Goal: Information Seeking & Learning: Learn about a topic

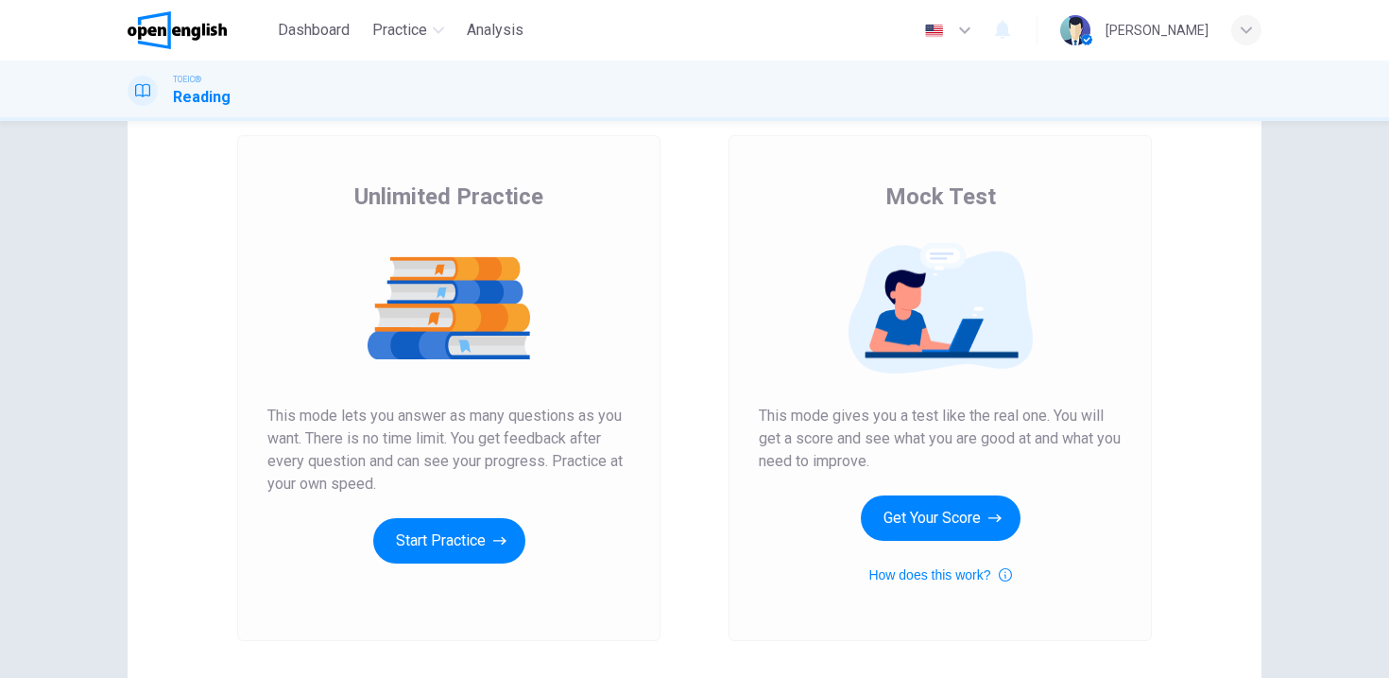
scroll to position [130, 0]
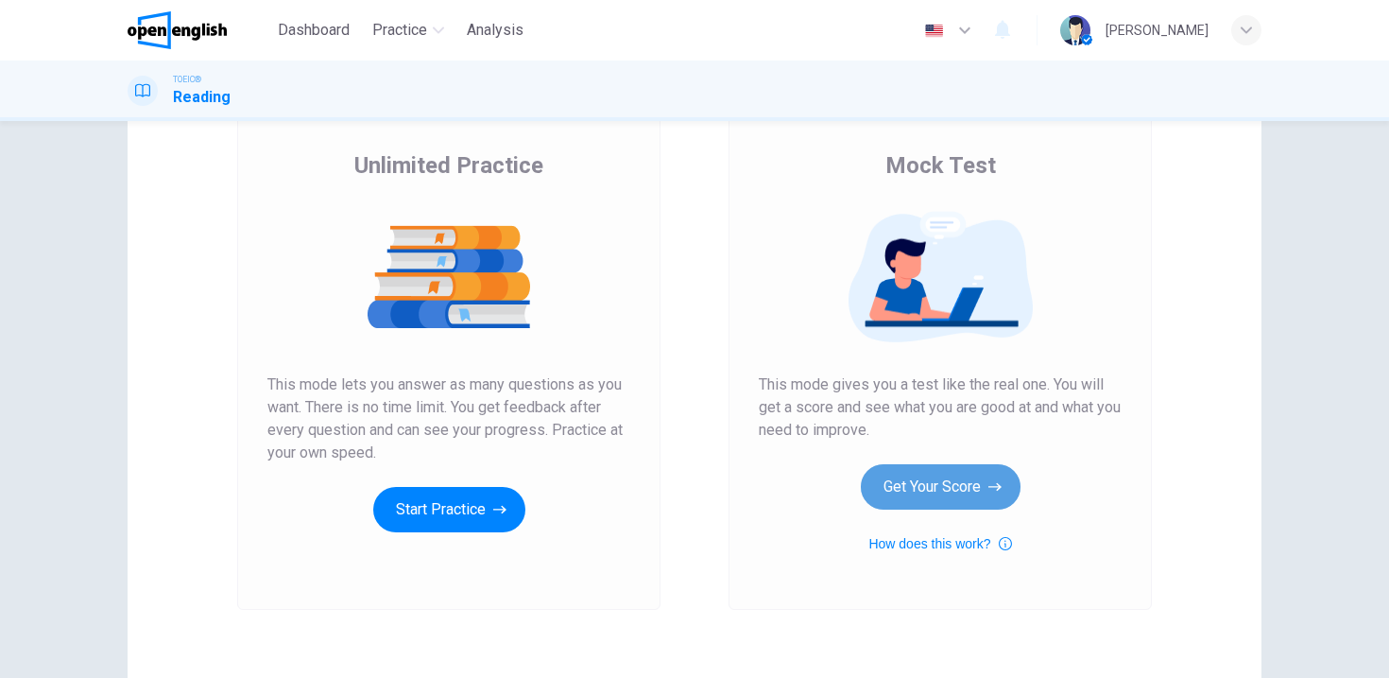
click at [933, 488] on button "Get Your Score" at bounding box center [941, 486] width 160 height 45
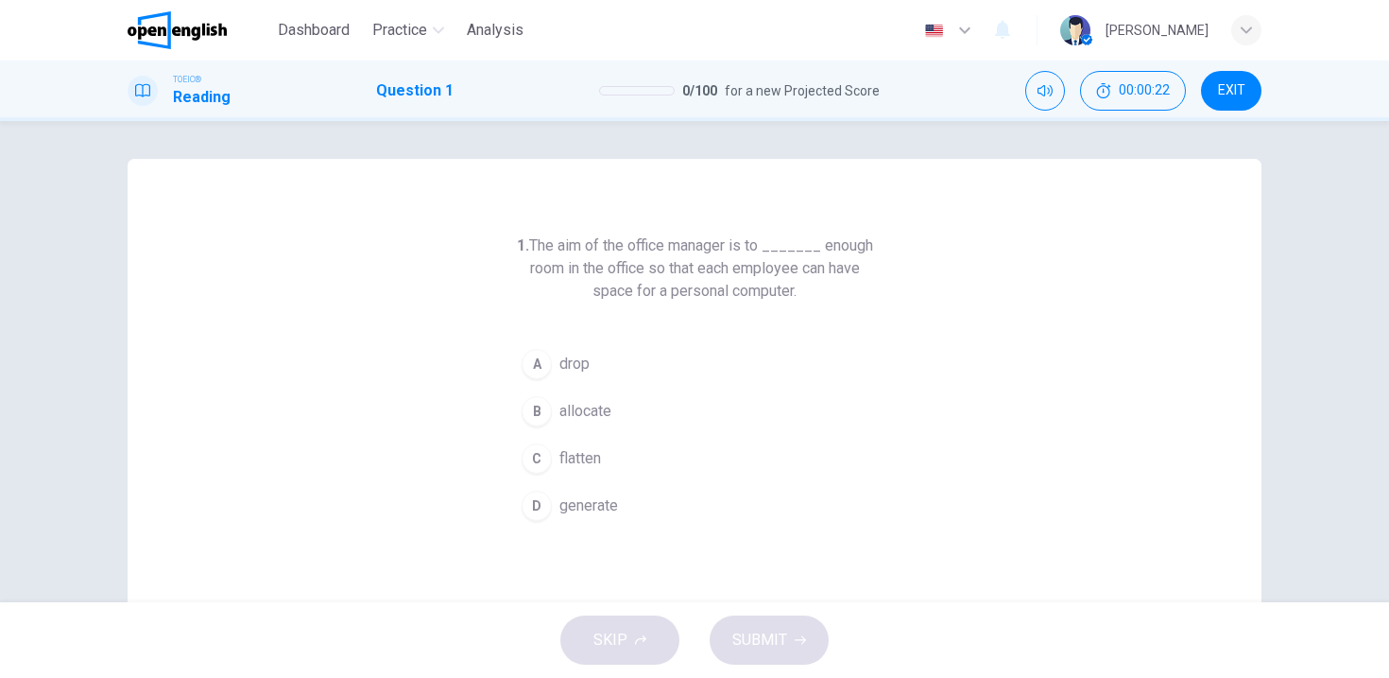
drag, startPoint x: 537, startPoint y: 244, endPoint x: 720, endPoint y: 246, distance: 183.4
click at [708, 245] on h6 "1. The aim of the office manager is to _______ enough room in the office so tha…" at bounding box center [694, 268] width 363 height 68
drag, startPoint x: 524, startPoint y: 268, endPoint x: 631, endPoint y: 273, distance: 107.8
click at [631, 273] on h6 "1. The aim of the office manager is to _______ enough room in the office so tha…" at bounding box center [694, 268] width 363 height 68
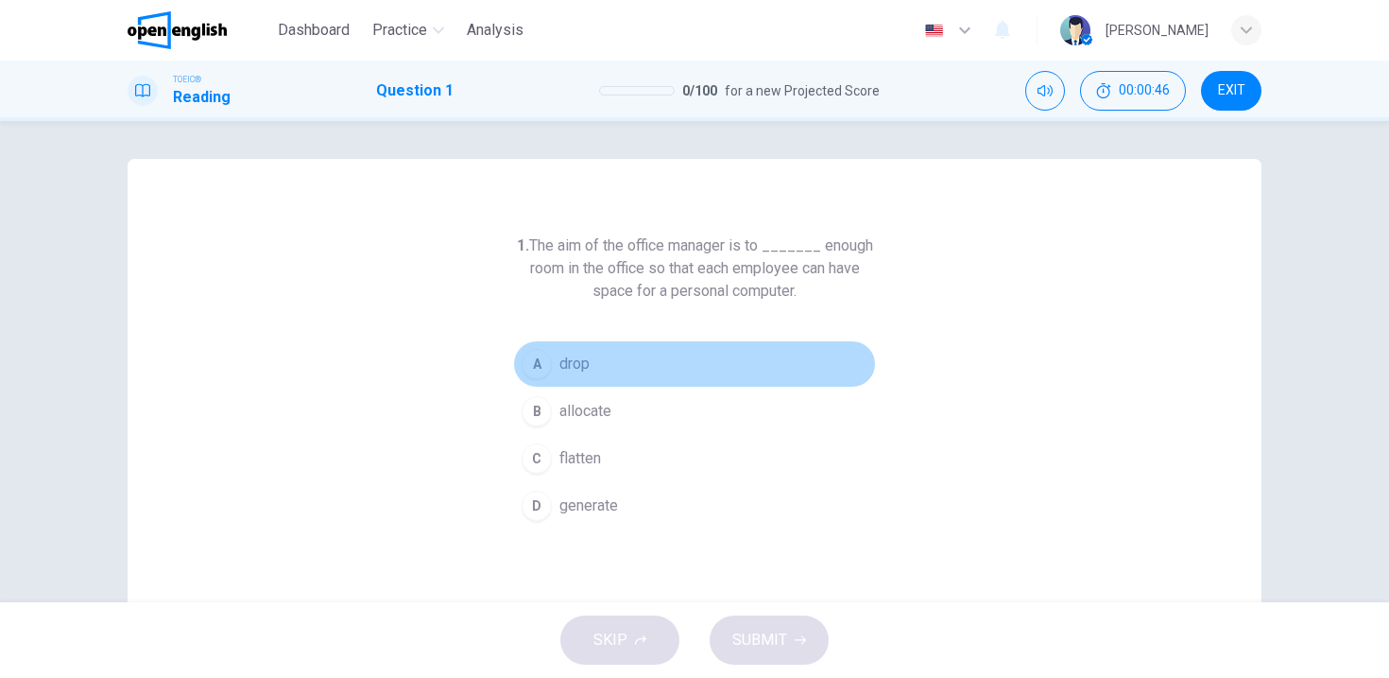
click at [532, 362] on div "A" at bounding box center [537, 364] width 30 height 30
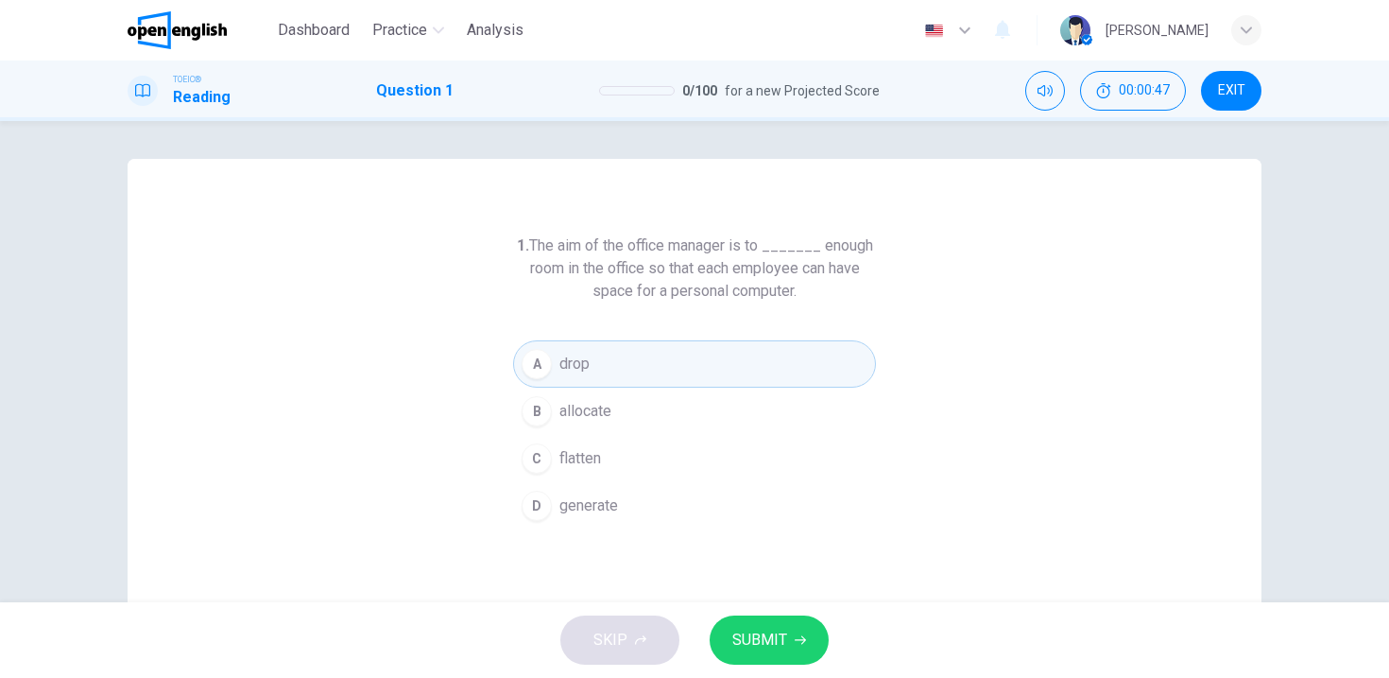
click at [743, 602] on div "SKIP SUBMIT" at bounding box center [694, 640] width 1389 height 76
click at [750, 629] on span "SUBMIT" at bounding box center [759, 640] width 55 height 26
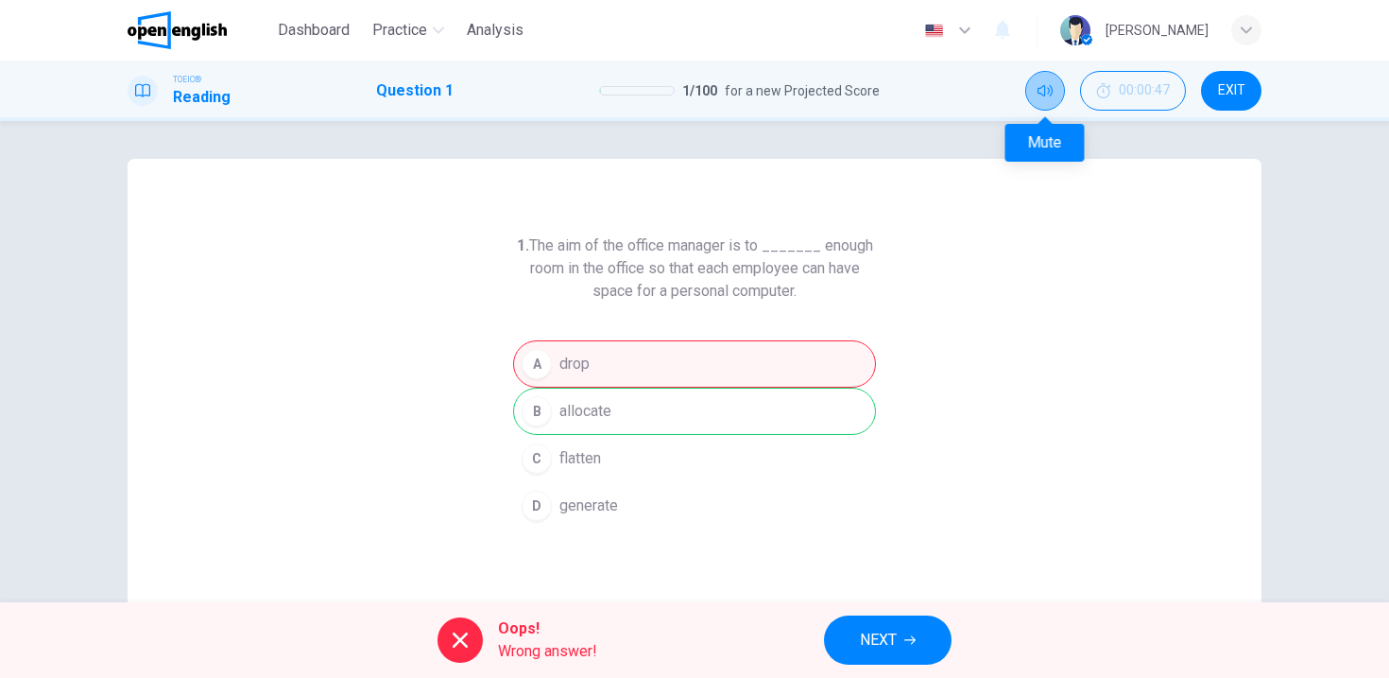
click at [1051, 95] on icon "Mute" at bounding box center [1045, 90] width 15 height 11
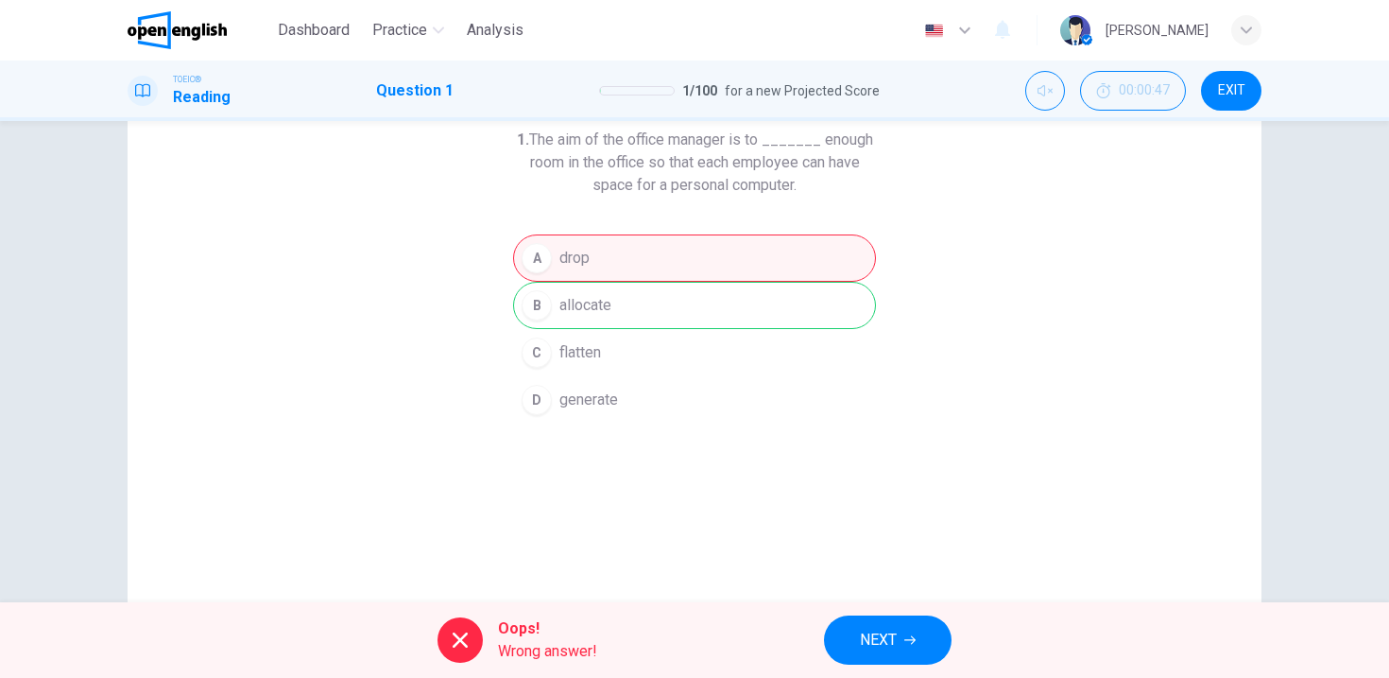
scroll to position [137, 0]
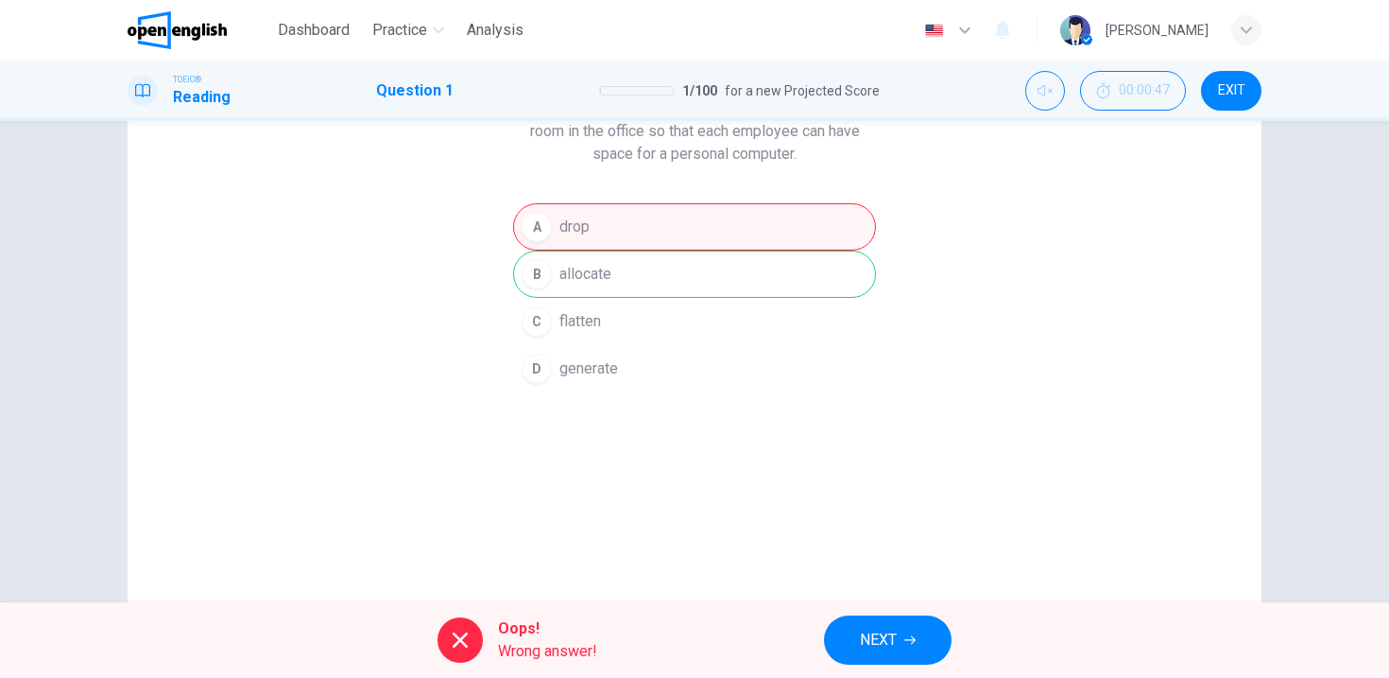
click at [886, 649] on span "NEXT" at bounding box center [878, 640] width 37 height 26
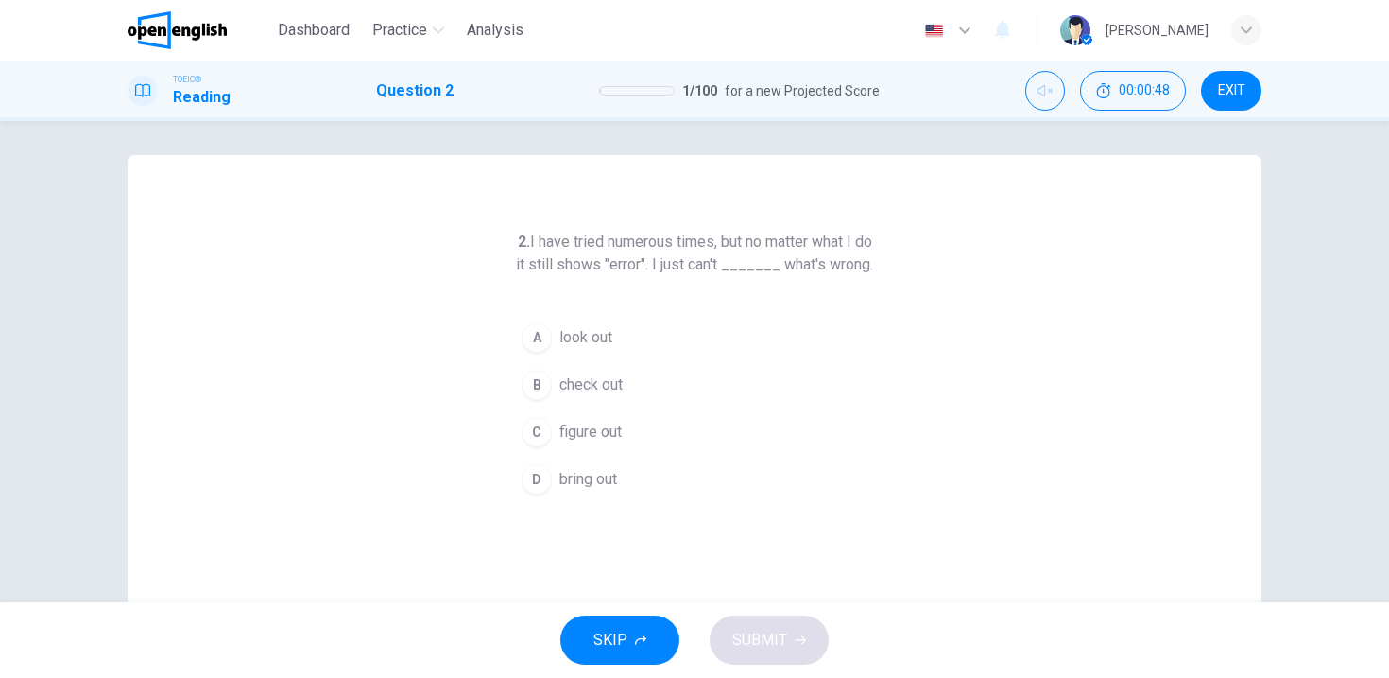
scroll to position [0, 0]
drag, startPoint x: 690, startPoint y: 246, endPoint x: 878, endPoint y: 246, distance: 188.1
click at [878, 246] on div "2. I have tried numerous times, but no matter what I do it still shows "error".…" at bounding box center [695, 487] width 1134 height 657
drag, startPoint x: 621, startPoint y: 242, endPoint x: 785, endPoint y: 246, distance: 164.5
click at [779, 245] on h6 "2. I have tried numerous times, but no matter what I do it still shows "error".…" at bounding box center [694, 256] width 363 height 45
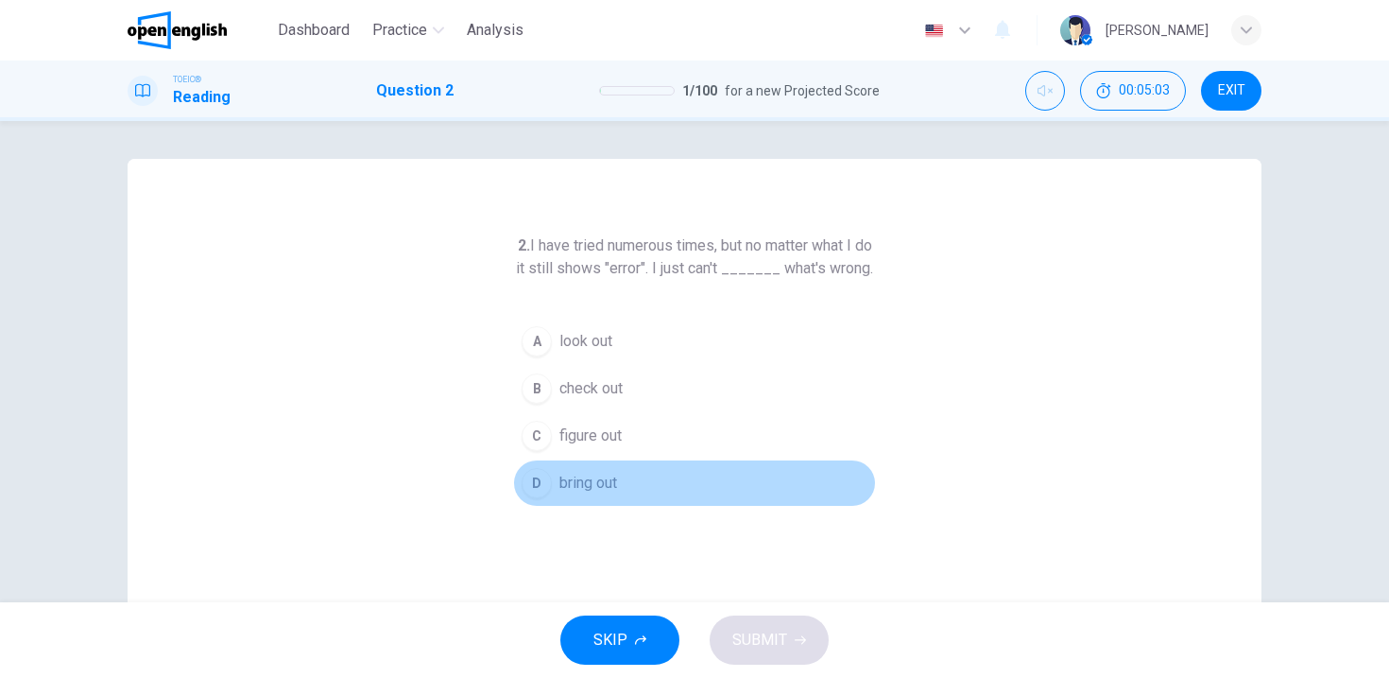
click at [542, 498] on div "D" at bounding box center [537, 483] width 30 height 30
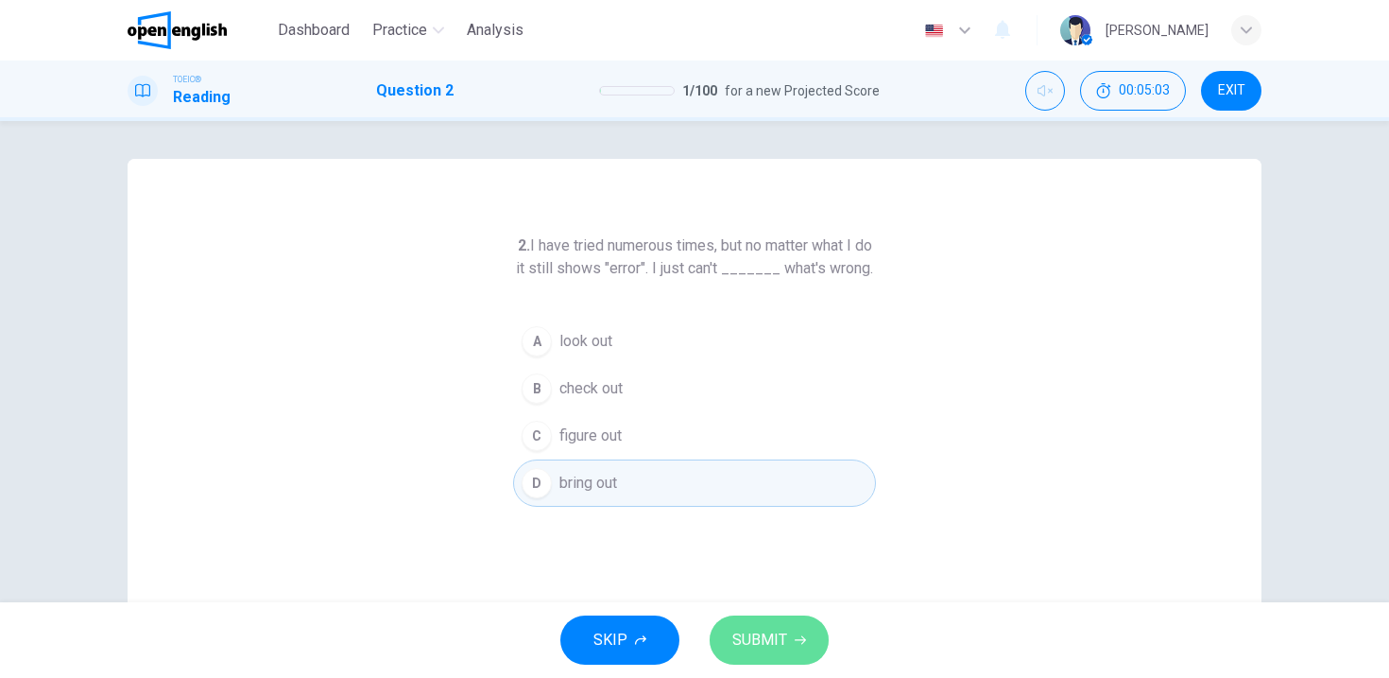
click at [746, 641] on span "SUBMIT" at bounding box center [759, 640] width 55 height 26
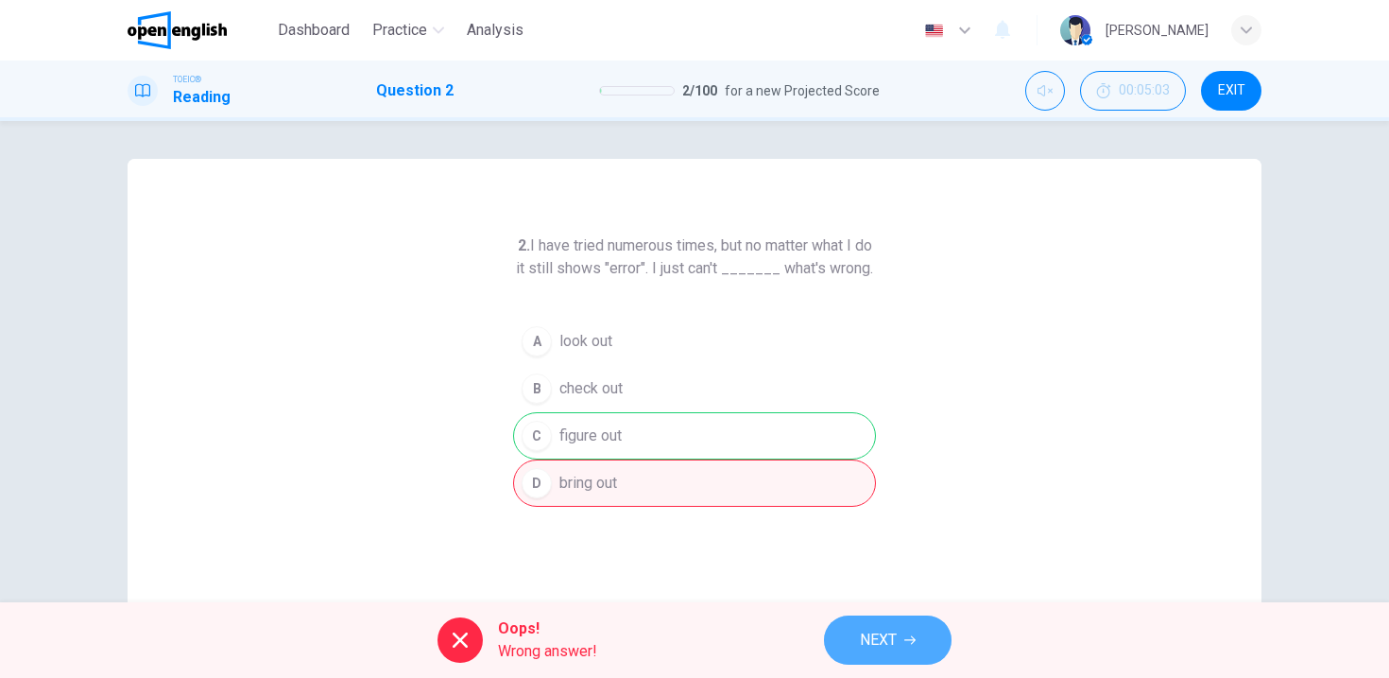
click at [921, 634] on button "NEXT" at bounding box center [888, 639] width 128 height 49
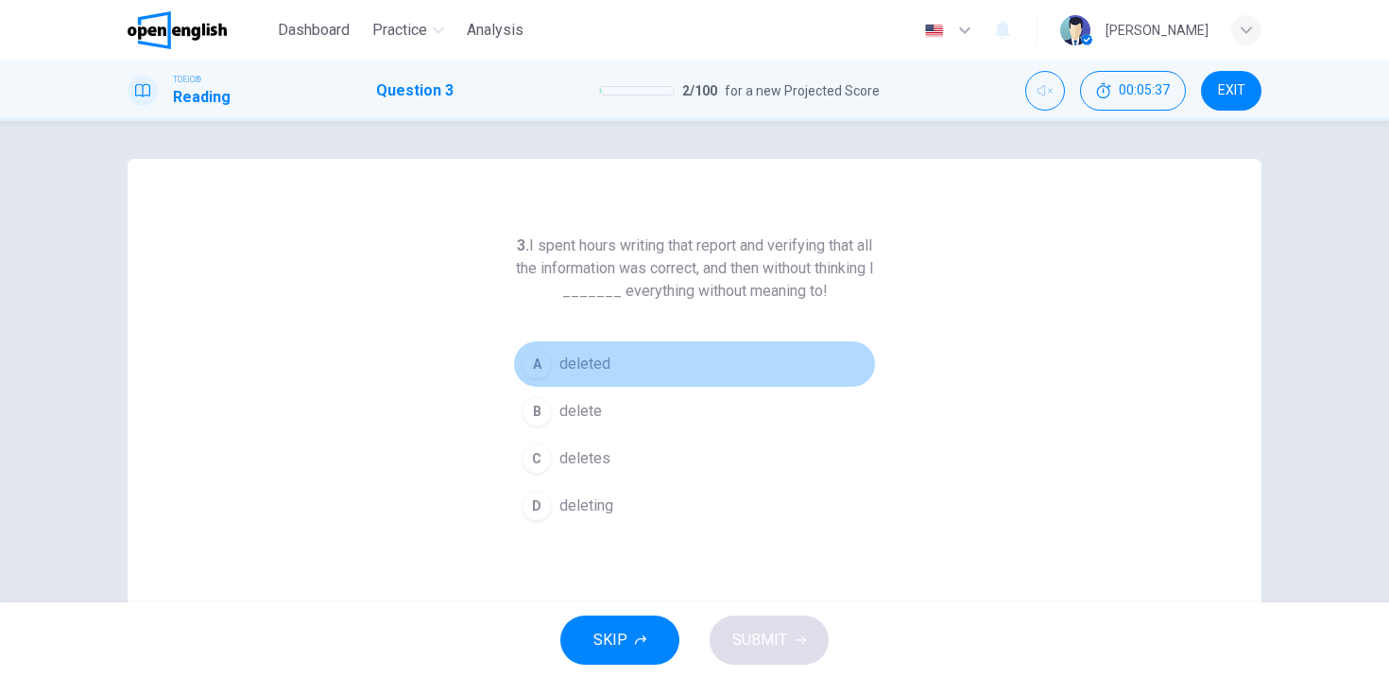
click at [522, 362] on div "A" at bounding box center [537, 364] width 30 height 30
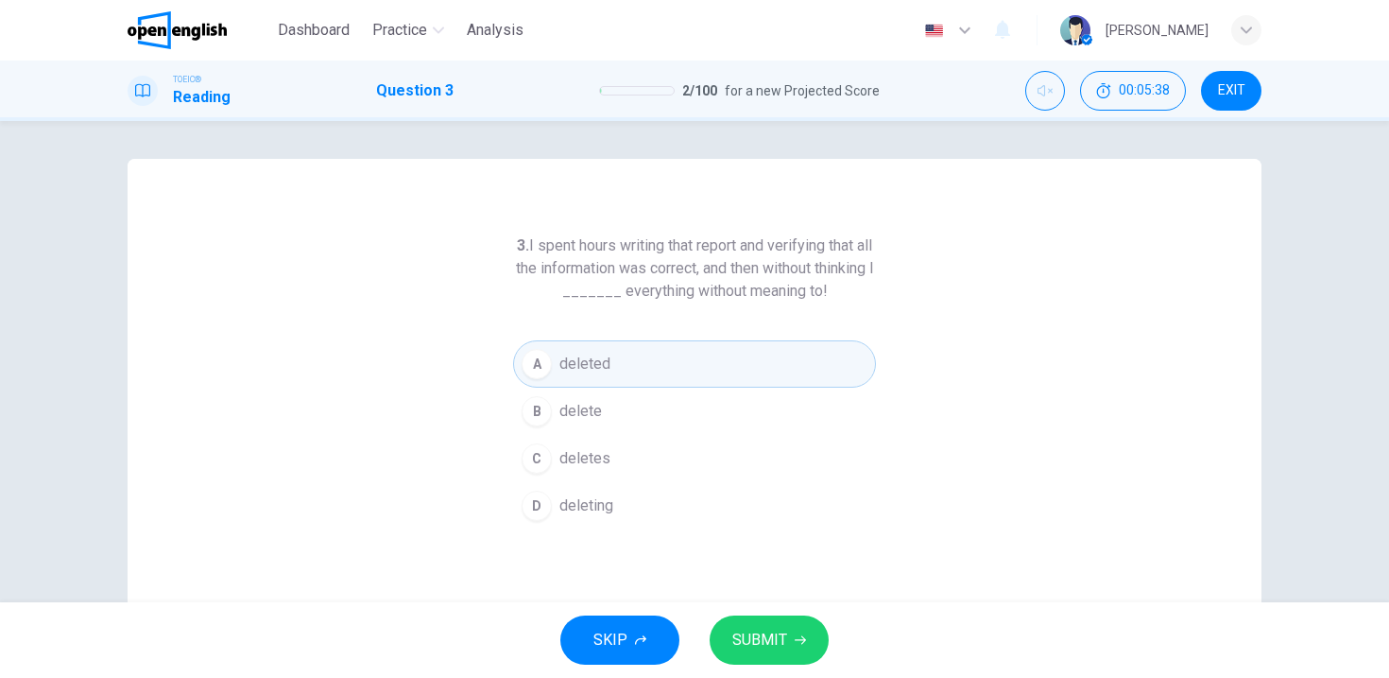
click at [769, 645] on span "SUBMIT" at bounding box center [759, 640] width 55 height 26
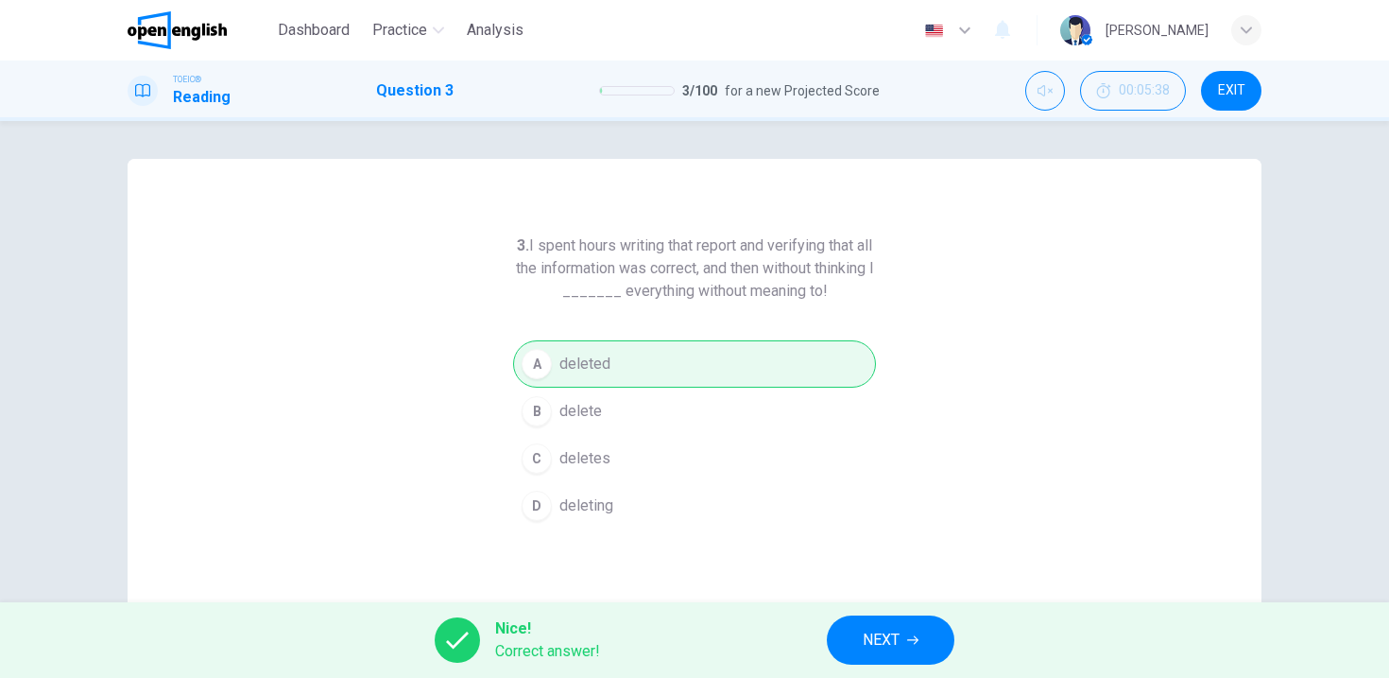
click at [873, 616] on button "NEXT" at bounding box center [891, 639] width 128 height 49
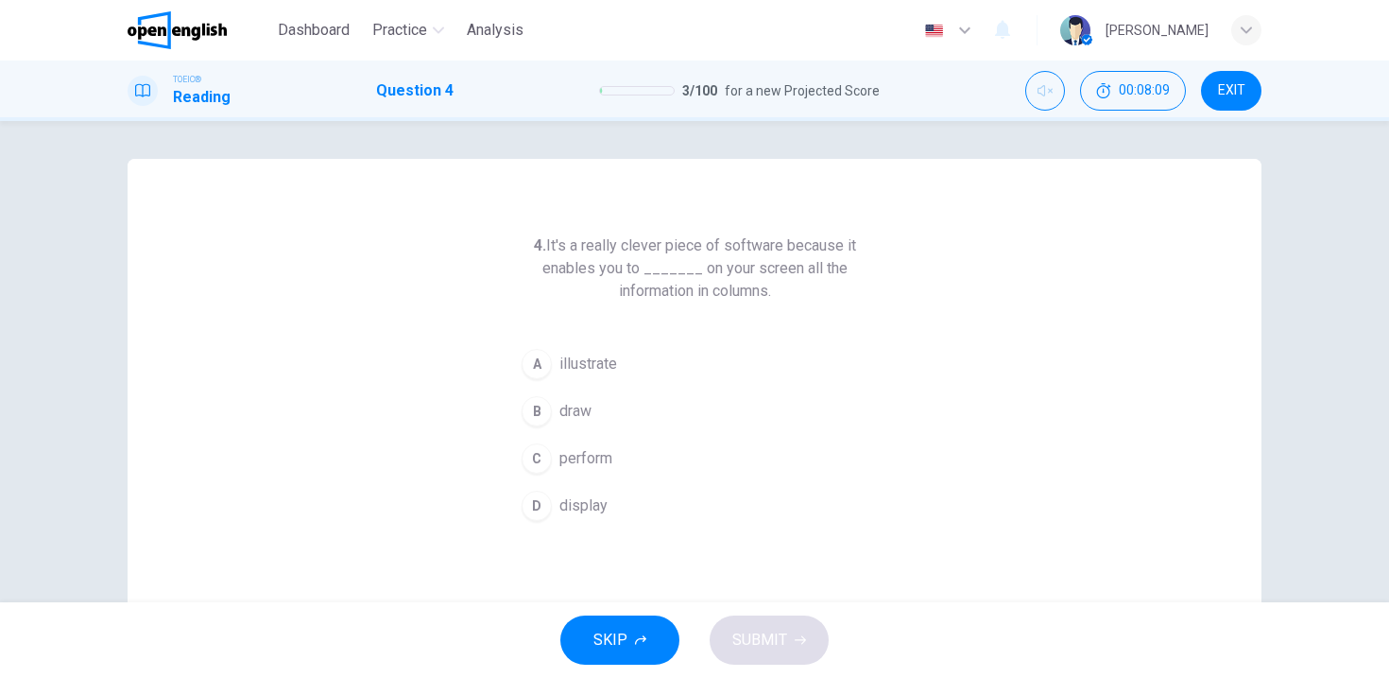
drag, startPoint x: 590, startPoint y: 232, endPoint x: 880, endPoint y: 269, distance: 292.6
click at [880, 266] on div "4. It's a really clever piece of software because it enables you to _______ on …" at bounding box center [695, 487] width 1134 height 657
drag, startPoint x: 747, startPoint y: 271, endPoint x: 787, endPoint y: 294, distance: 46.5
click at [787, 293] on h6 "4. It's a really clever piece of software because it enables you to _______ on …" at bounding box center [694, 268] width 363 height 68
click at [559, 363] on span "illustrate" at bounding box center [588, 364] width 58 height 23
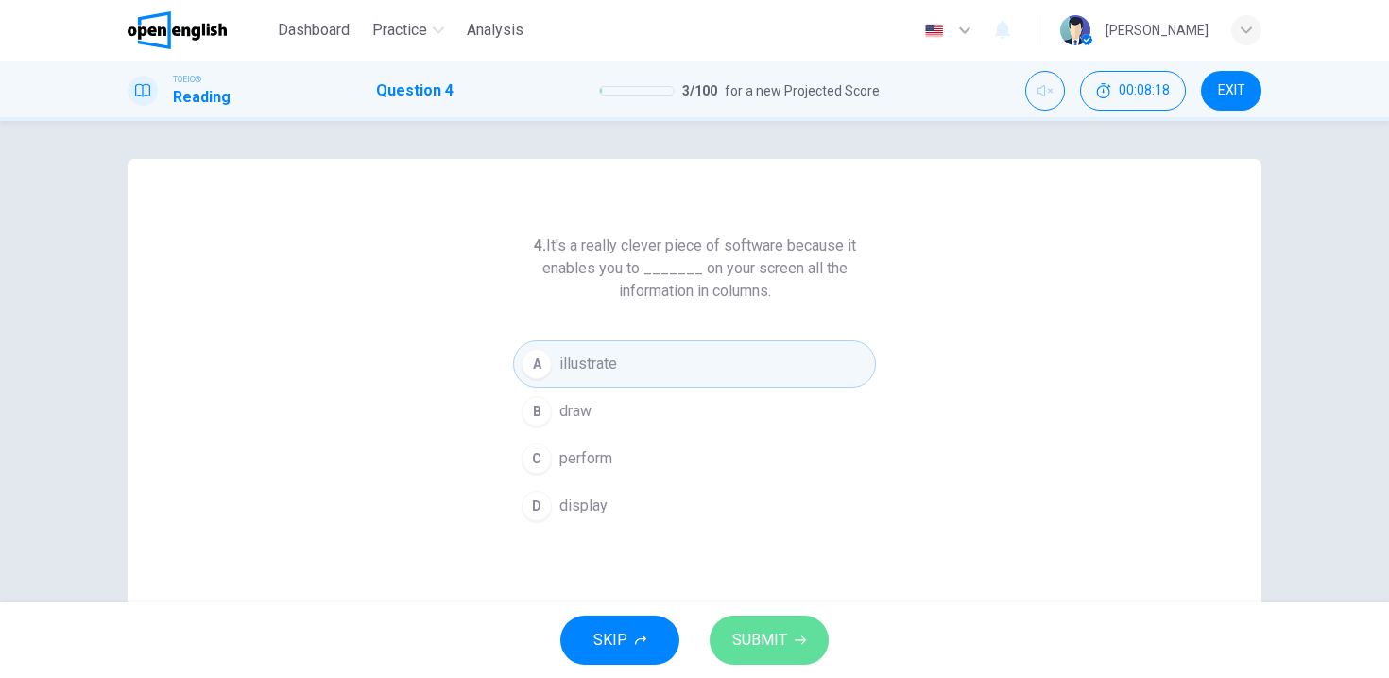
click at [761, 635] on span "SUBMIT" at bounding box center [759, 640] width 55 height 26
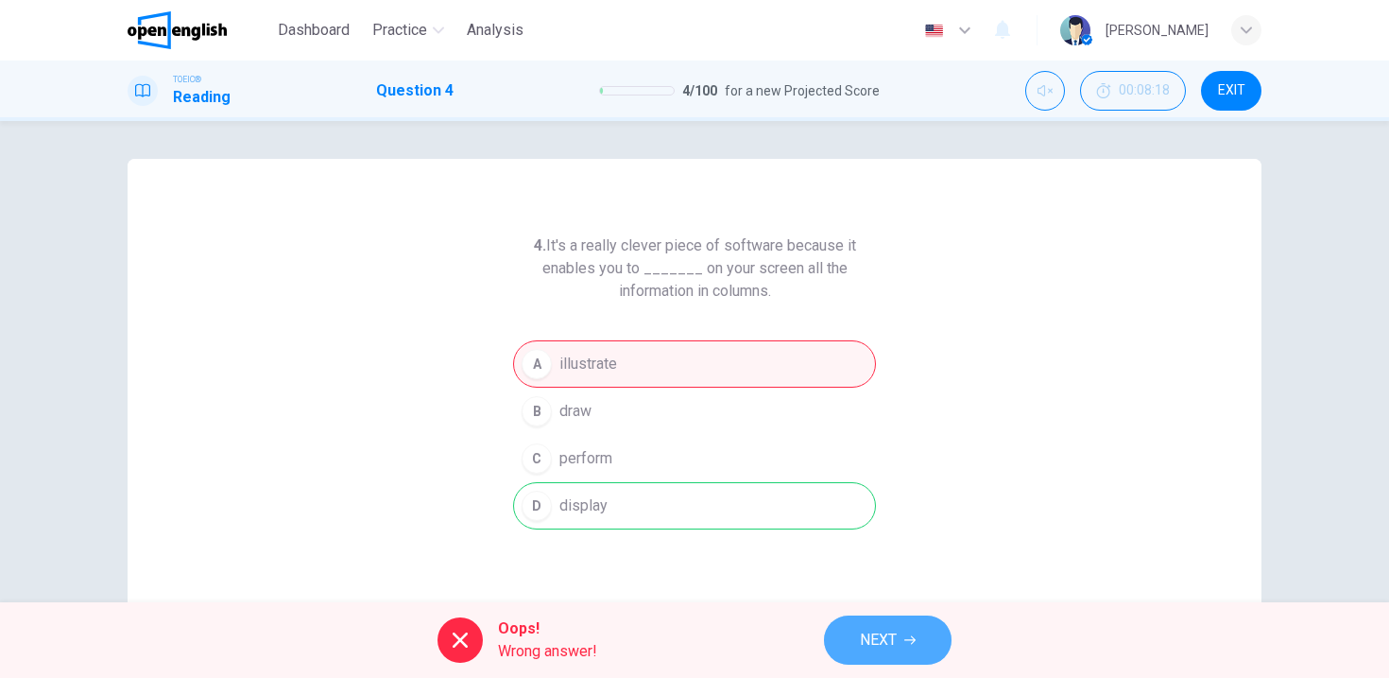
click at [859, 660] on button "NEXT" at bounding box center [888, 639] width 128 height 49
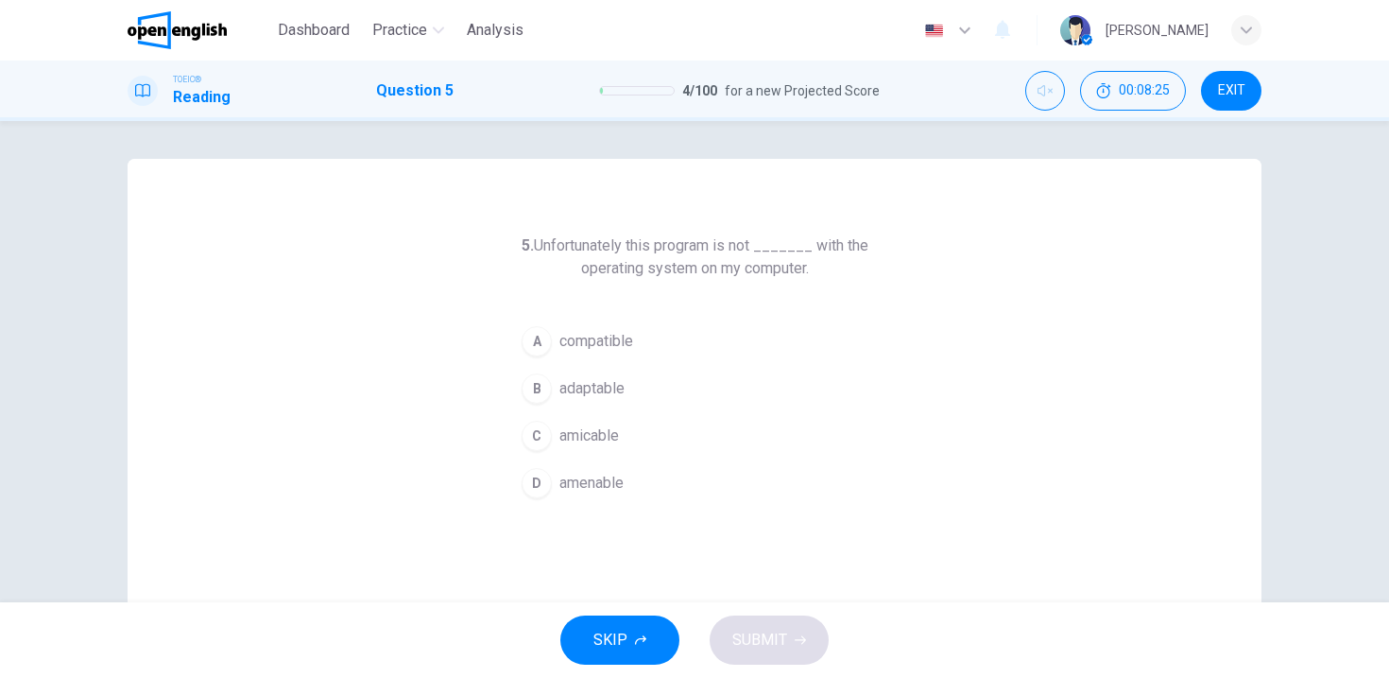
click at [536, 386] on div "B" at bounding box center [537, 388] width 30 height 30
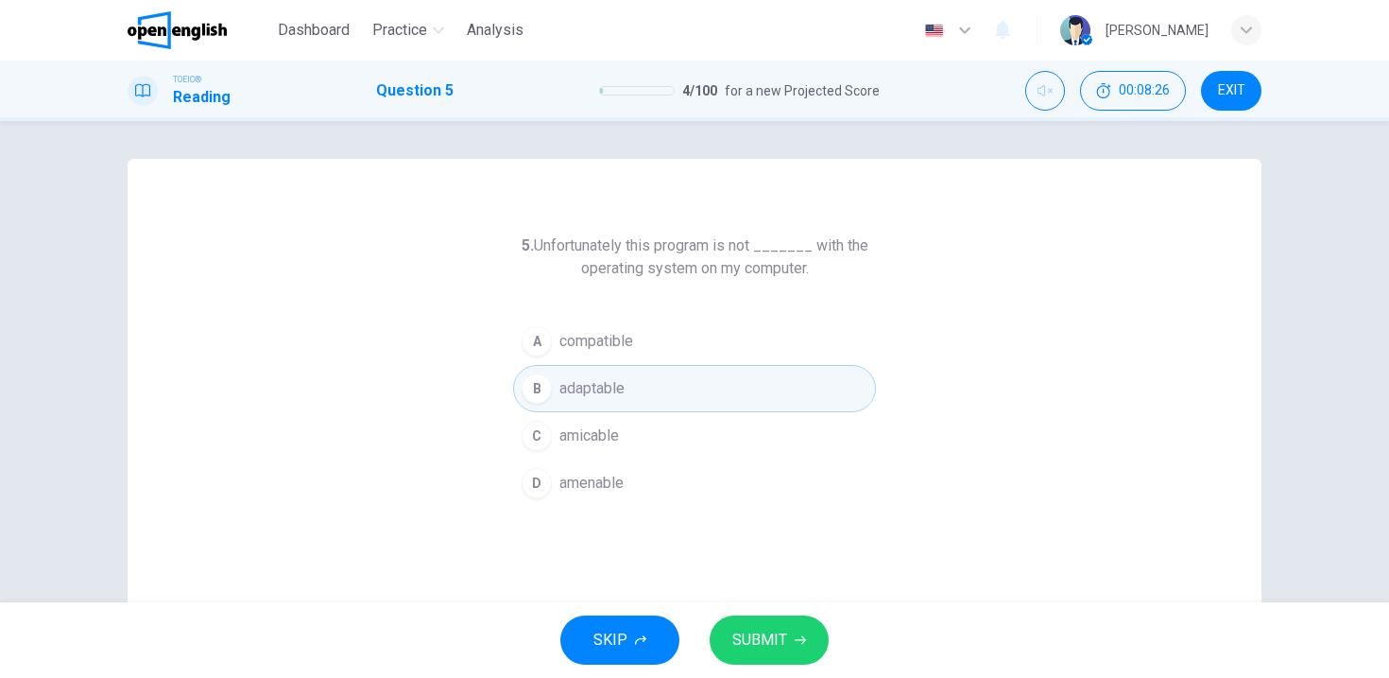
click at [745, 634] on span "SUBMIT" at bounding box center [759, 640] width 55 height 26
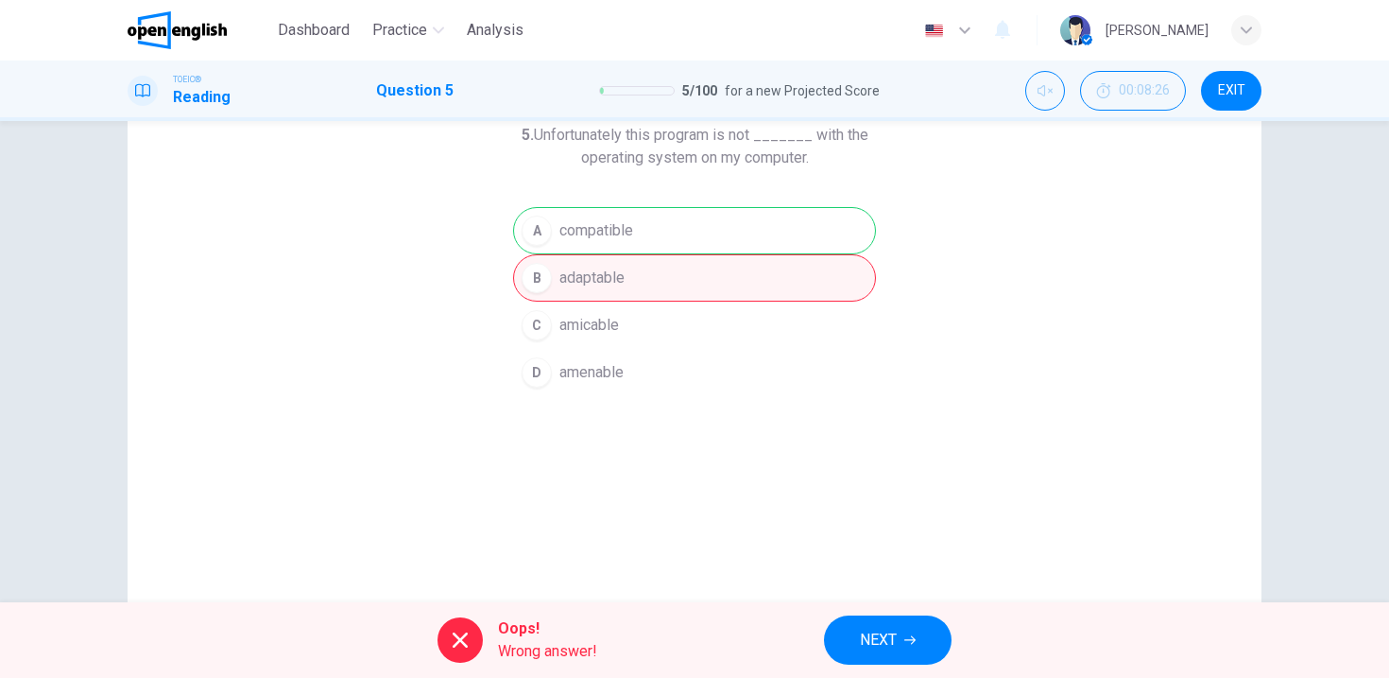
scroll to position [110, 0]
click at [891, 638] on span "NEXT" at bounding box center [878, 640] width 37 height 26
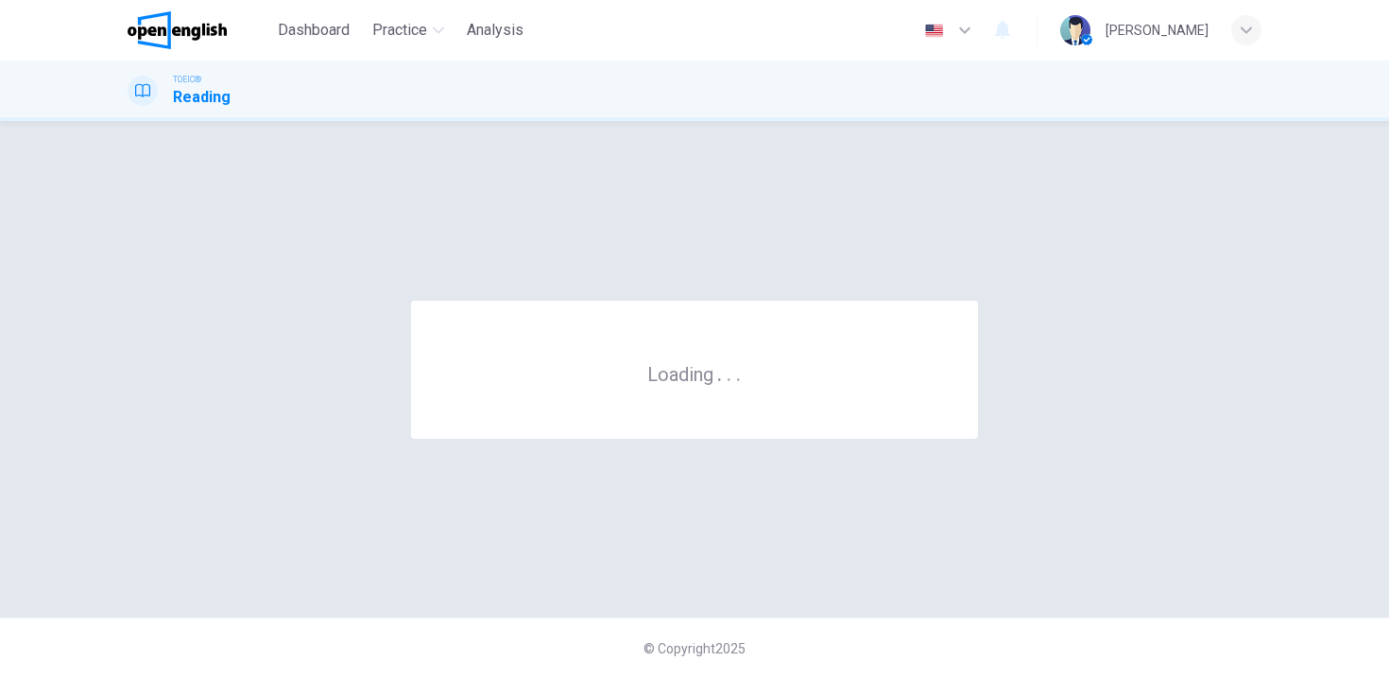
scroll to position [0, 0]
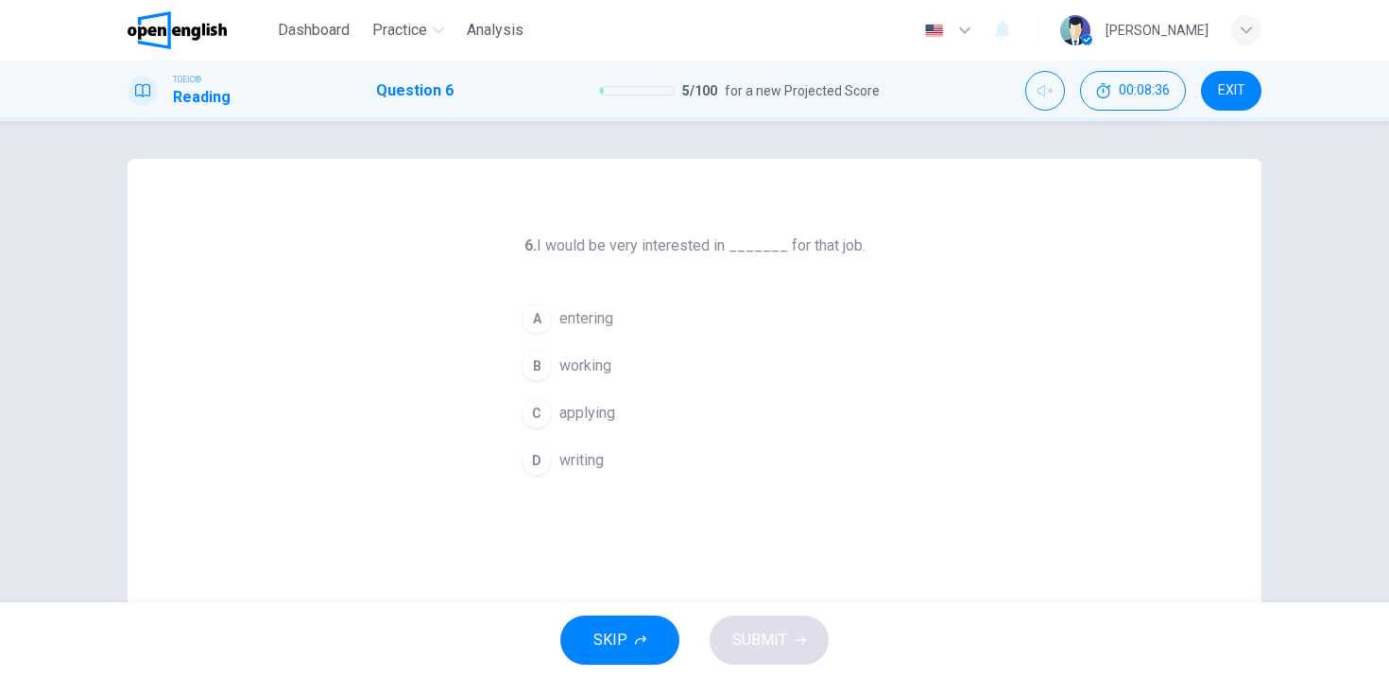
click at [618, 313] on button "A entering" at bounding box center [694, 318] width 363 height 47
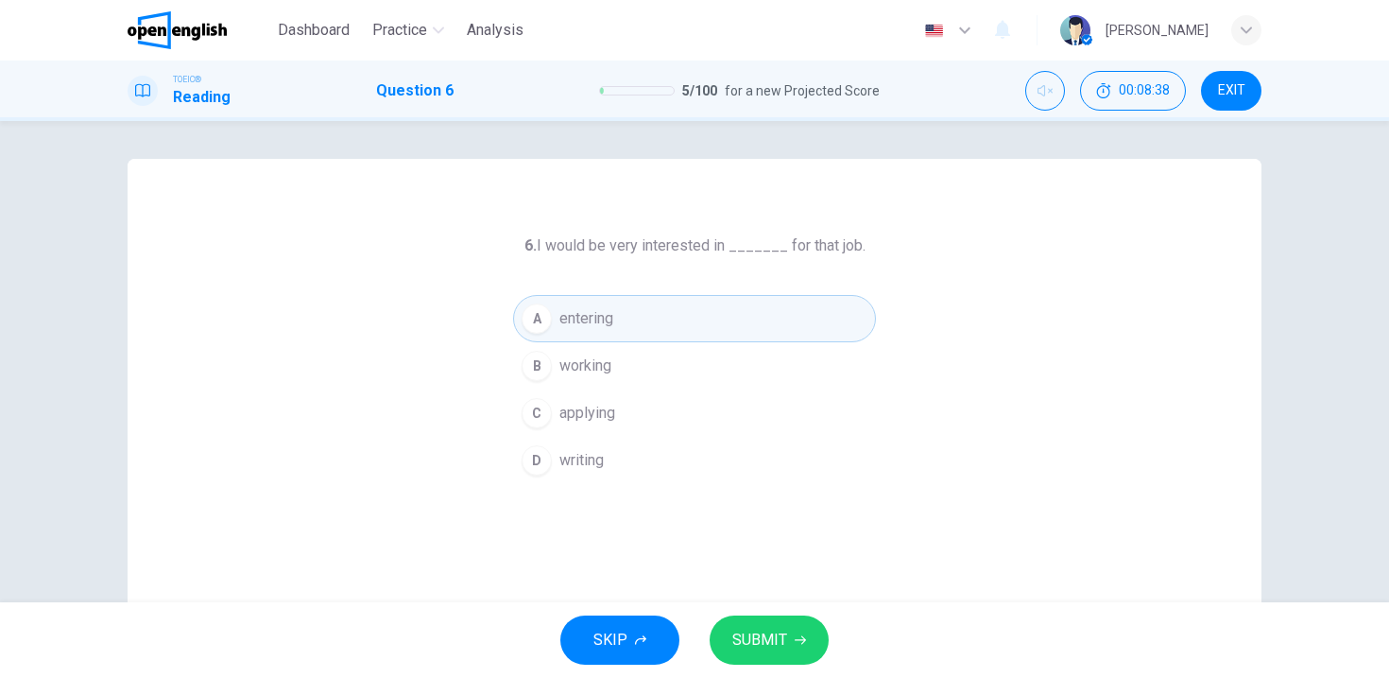
click at [767, 645] on span "SUBMIT" at bounding box center [759, 640] width 55 height 26
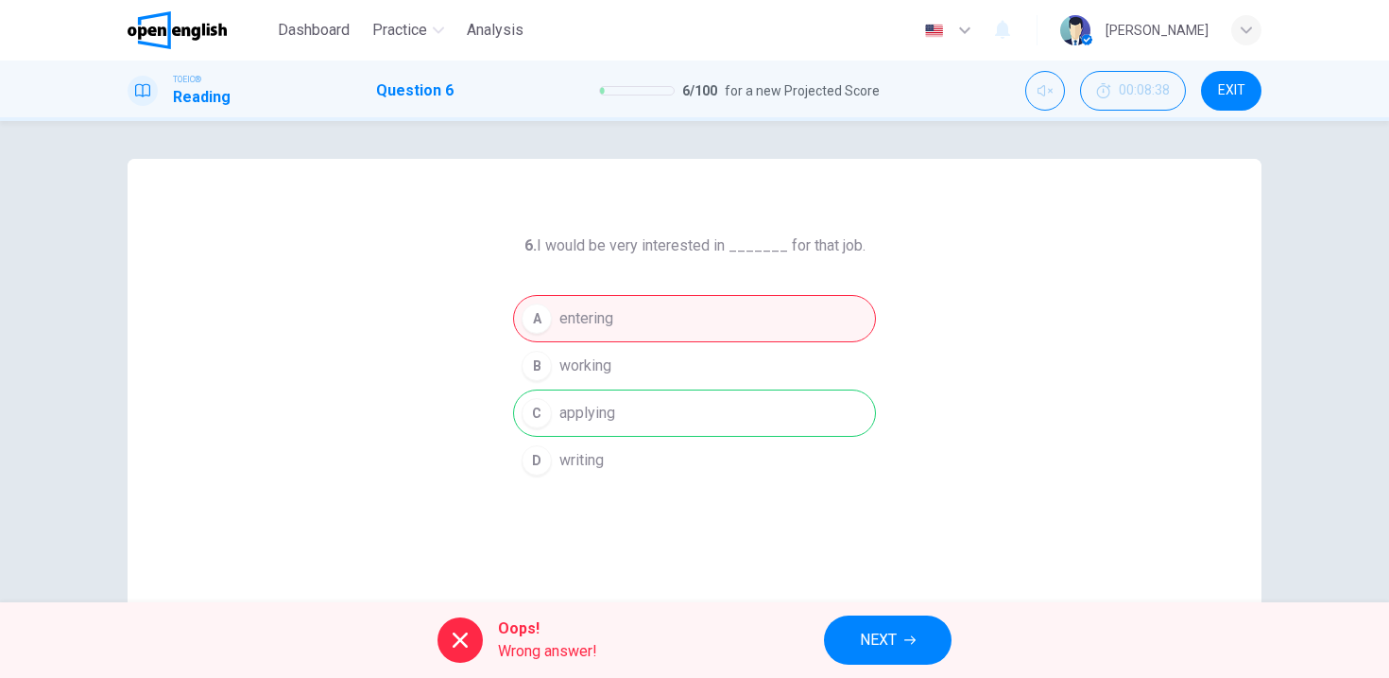
click at [876, 632] on span "NEXT" at bounding box center [878, 640] width 37 height 26
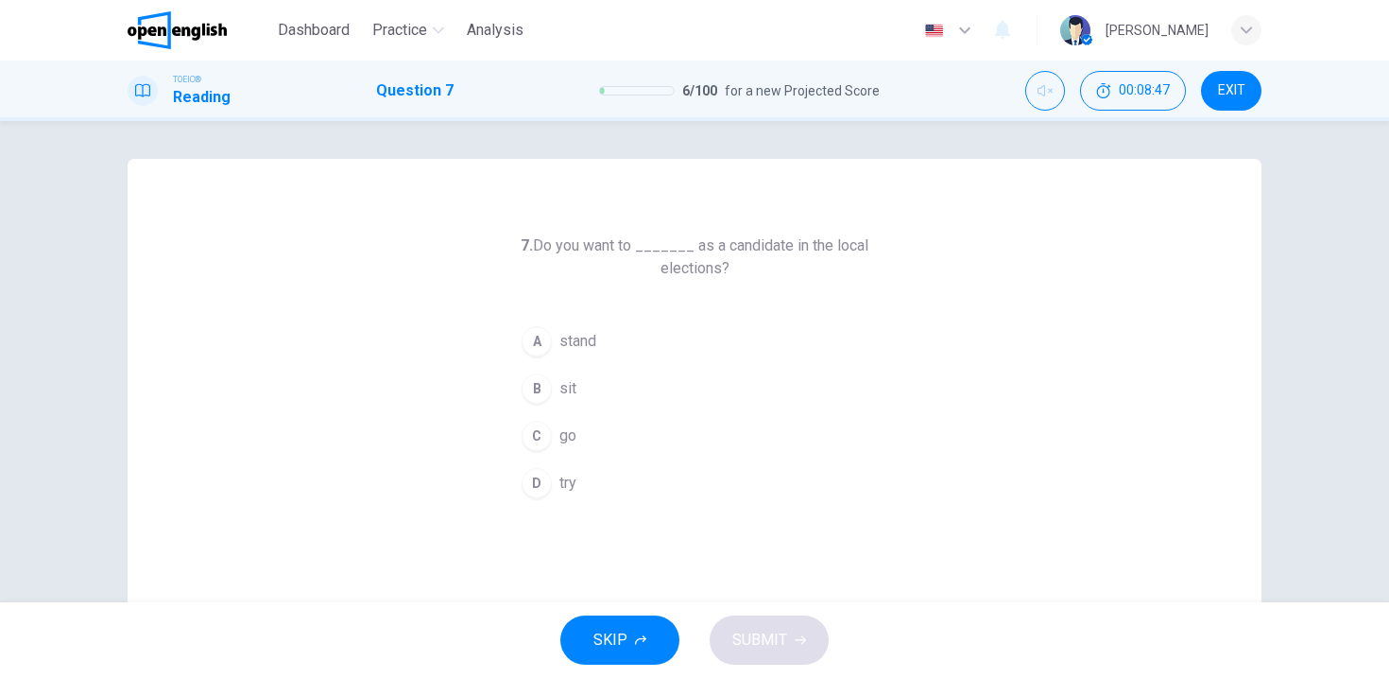
click at [531, 434] on div "C" at bounding box center [537, 436] width 30 height 30
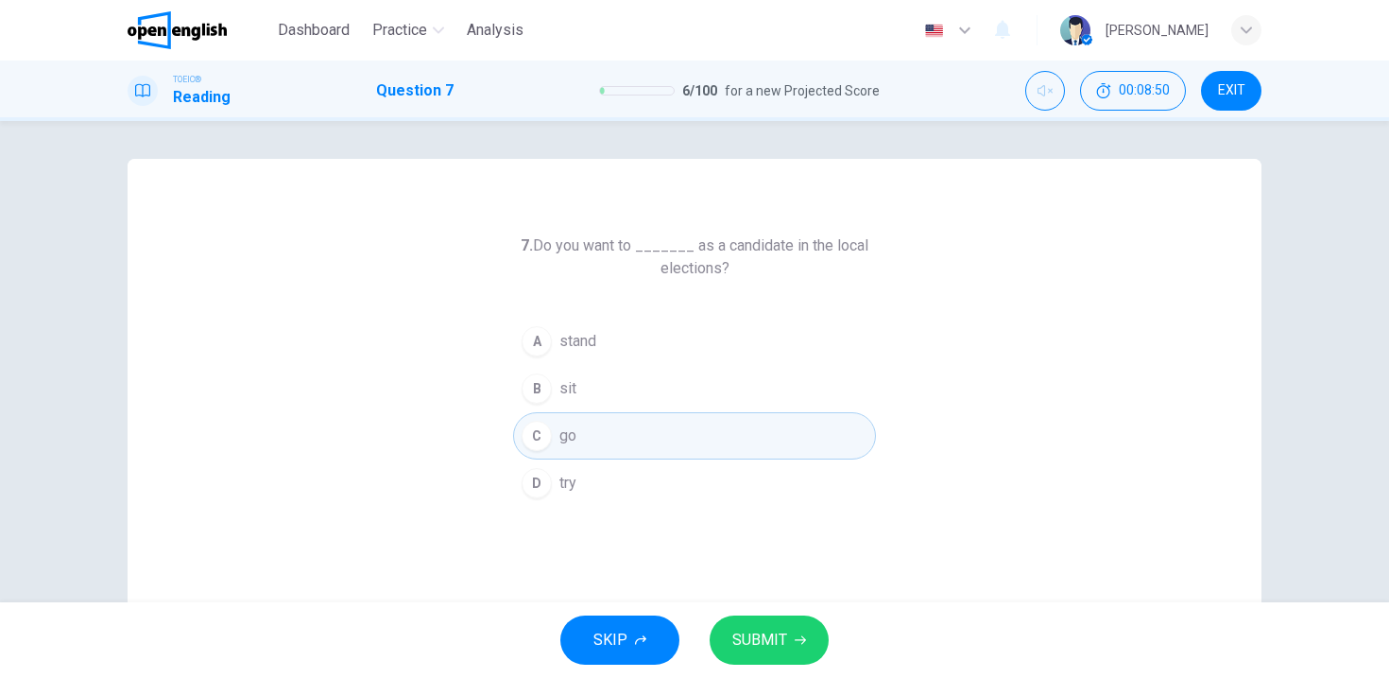
click at [785, 647] on button "SUBMIT" at bounding box center [769, 639] width 119 height 49
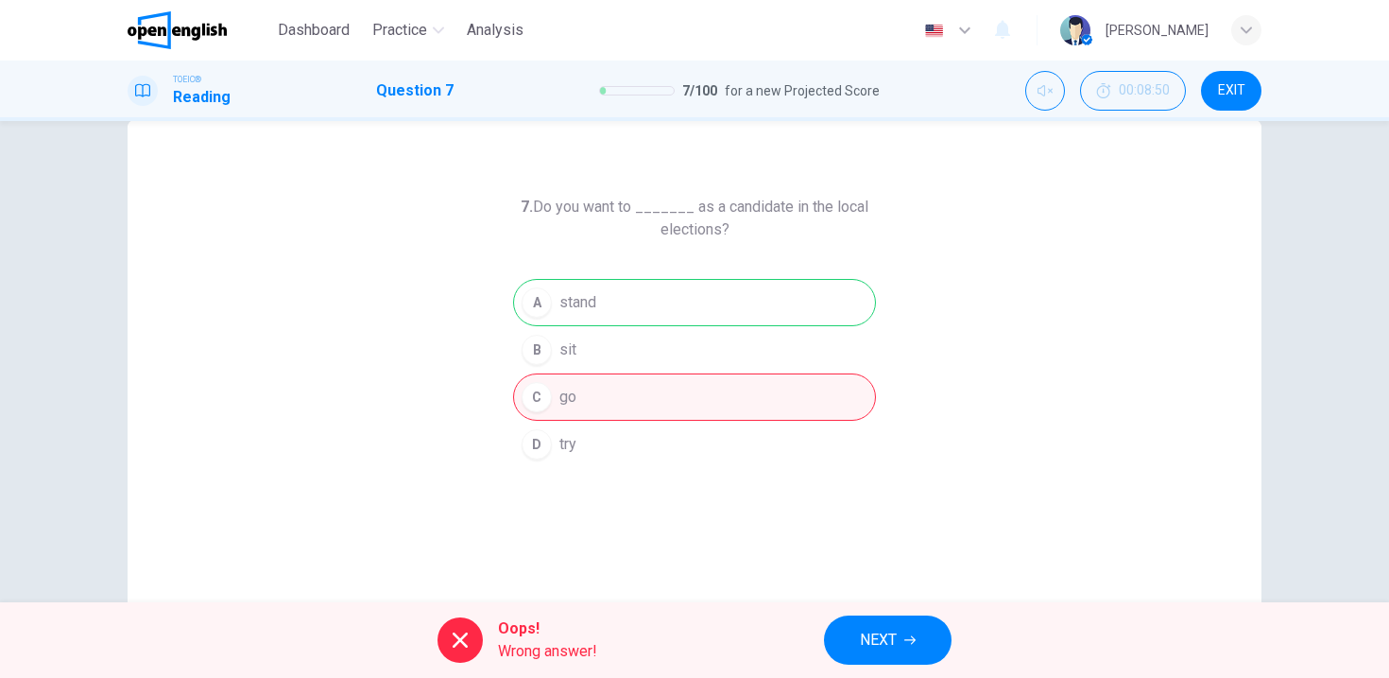
scroll to position [142, 0]
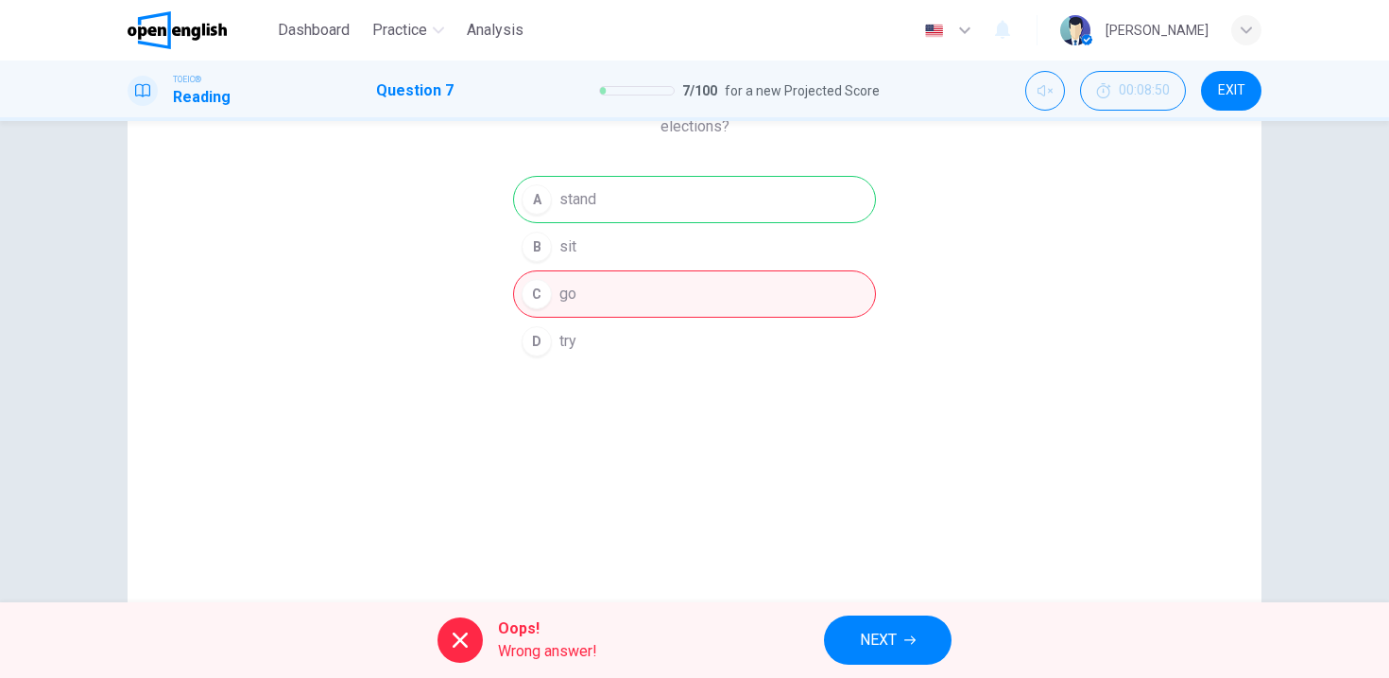
click at [904, 636] on button "NEXT" at bounding box center [888, 639] width 128 height 49
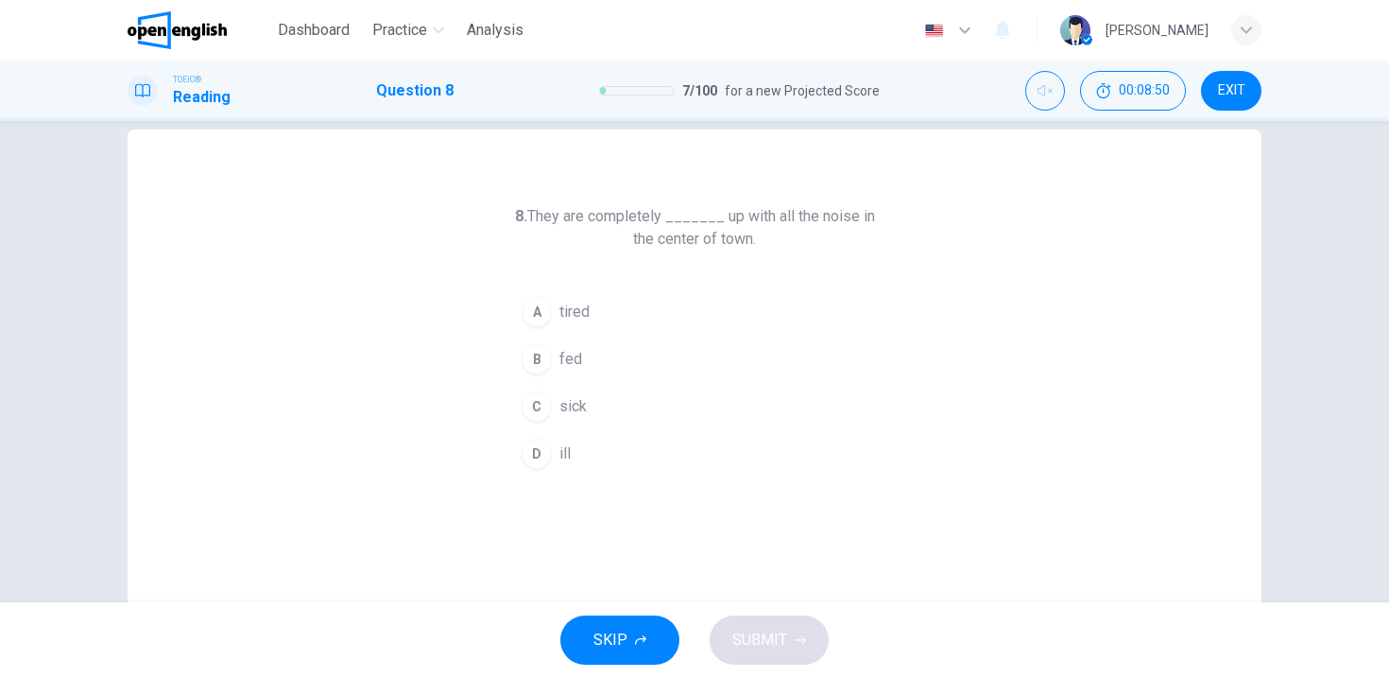
scroll to position [0, 0]
